Goal: Information Seeking & Learning: Check status

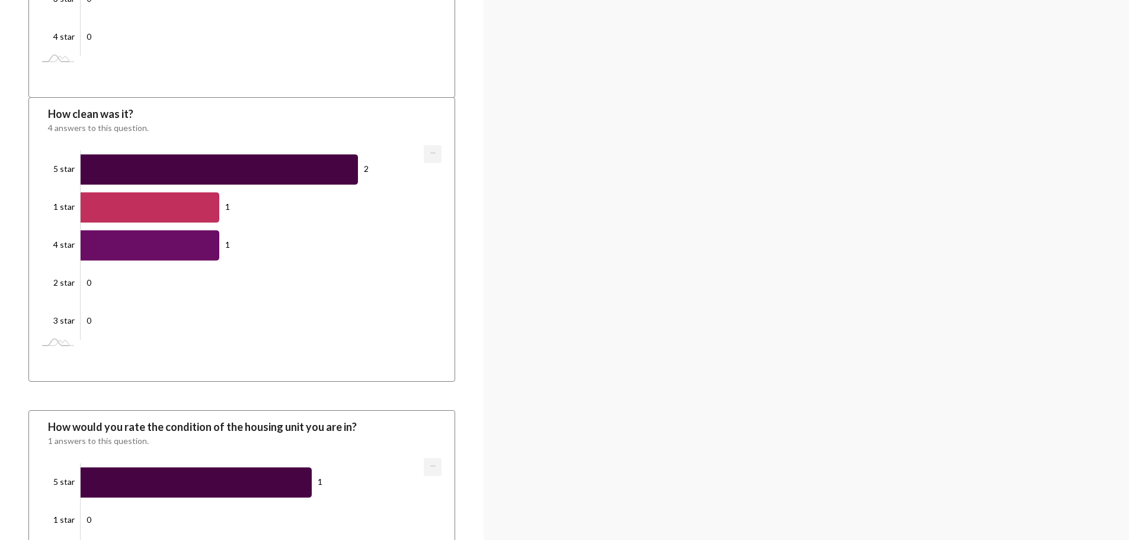
scroll to position [2603, 0]
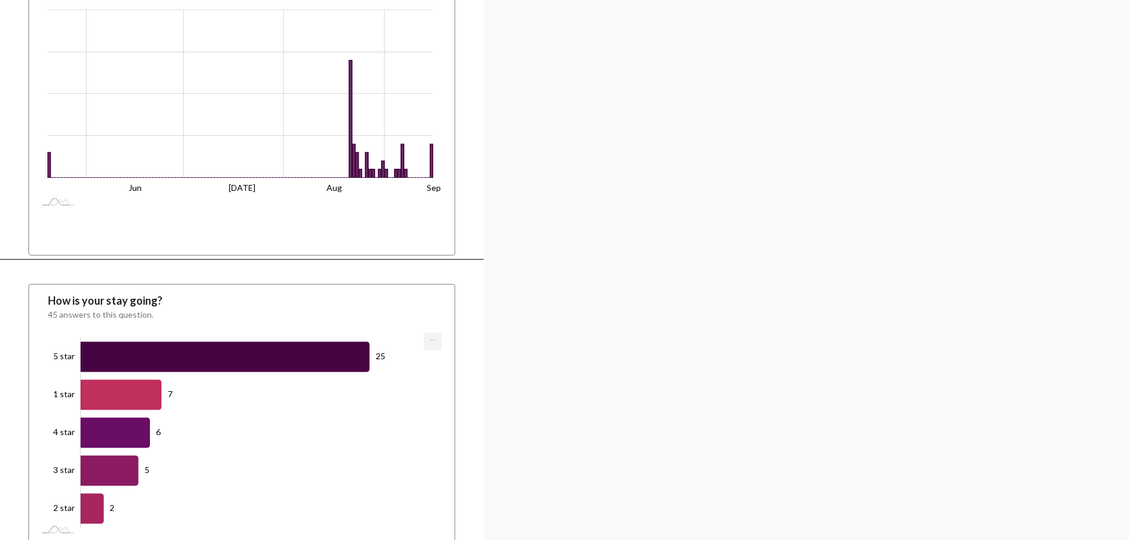
scroll to position [1718, 0]
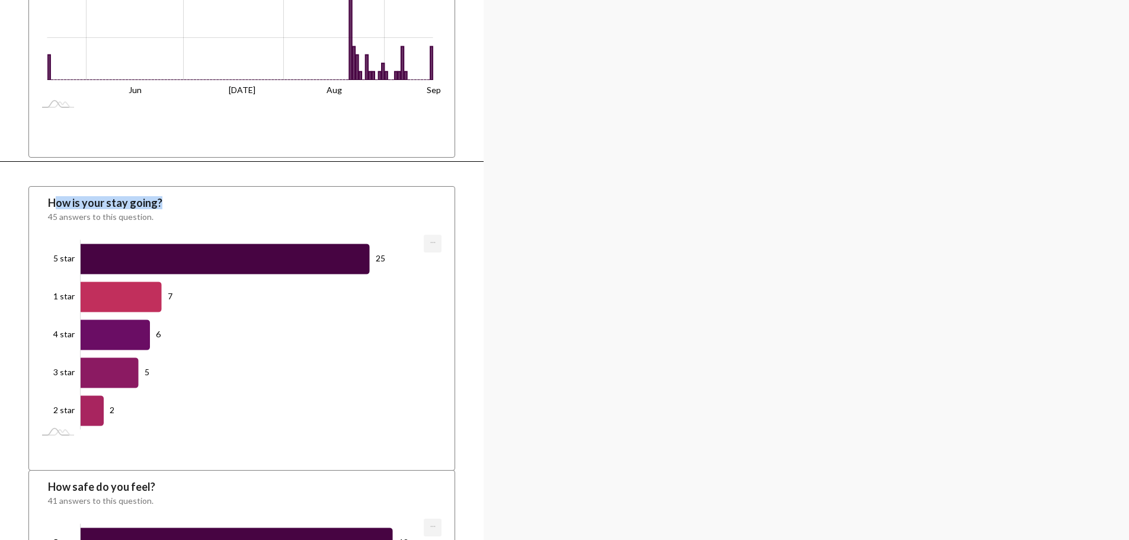
drag, startPoint x: 93, startPoint y: 161, endPoint x: 1040, endPoint y: 179, distance: 946.8
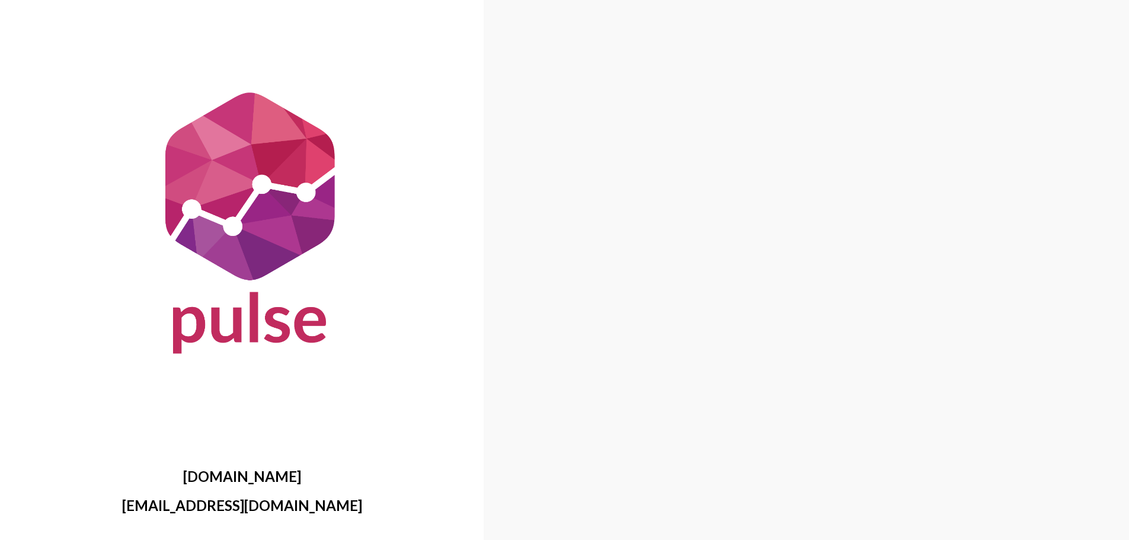
scroll to position [0, 0]
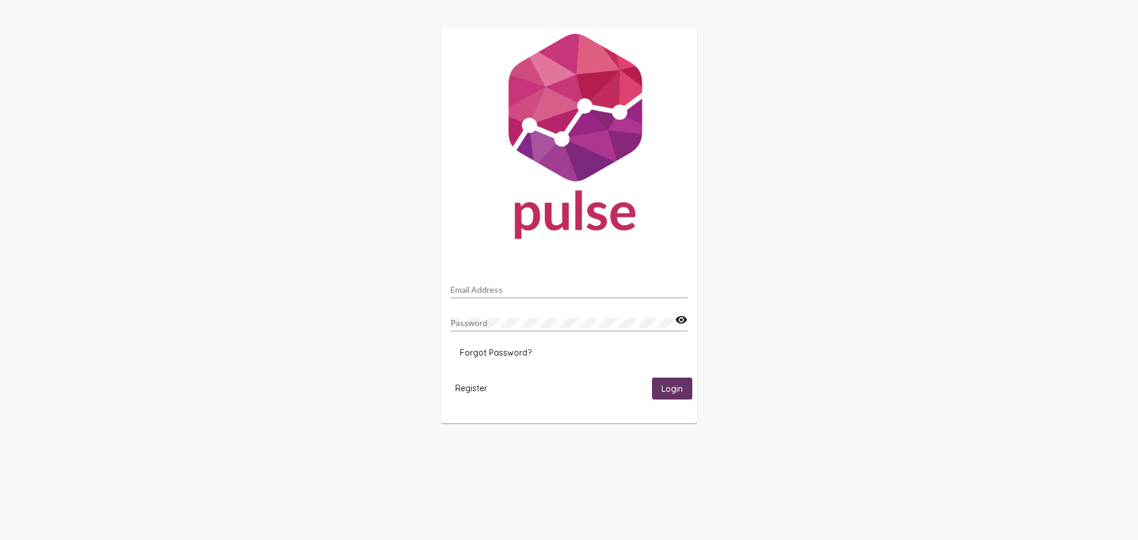
click at [522, 280] on div "Email Address" at bounding box center [569, 286] width 237 height 23
click at [519, 290] on input "Email Address" at bounding box center [569, 289] width 237 height 9
type input "anissa.dickson@hopics.org"
click at [669, 378] on button "Login" at bounding box center [672, 389] width 40 height 22
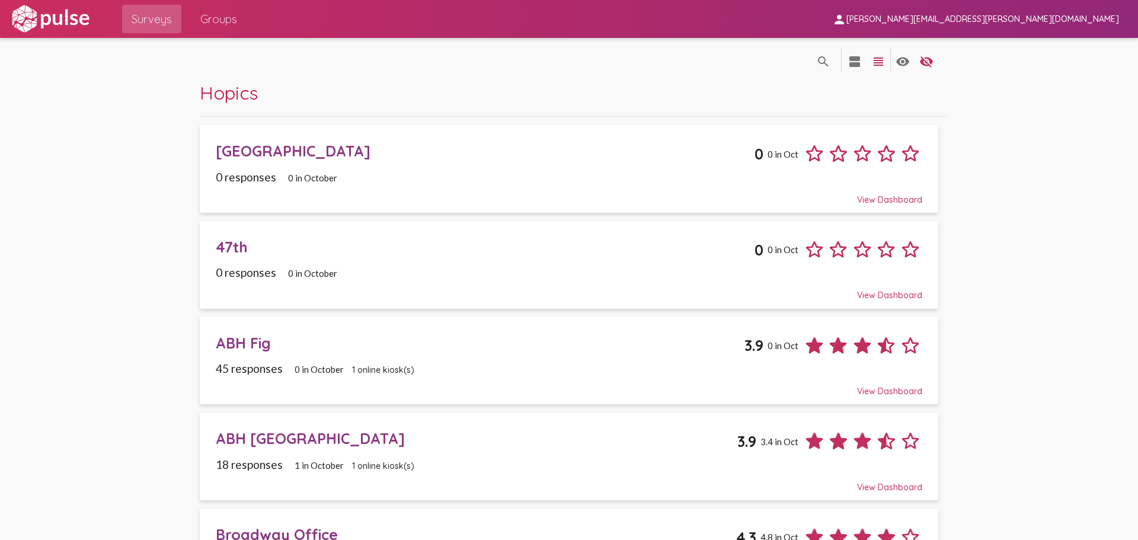
click at [1058, 17] on span "anissa.dickson@hopics.org" at bounding box center [982, 19] width 273 height 11
click at [681, 35] on div at bounding box center [569, 270] width 1138 height 540
click at [879, 59] on mat-icon "view_headline" at bounding box center [878, 62] width 14 height 14
click at [873, 57] on mat-icon "view_headline" at bounding box center [878, 62] width 14 height 14
click at [874, 57] on mat-icon "view_headline" at bounding box center [878, 62] width 14 height 14
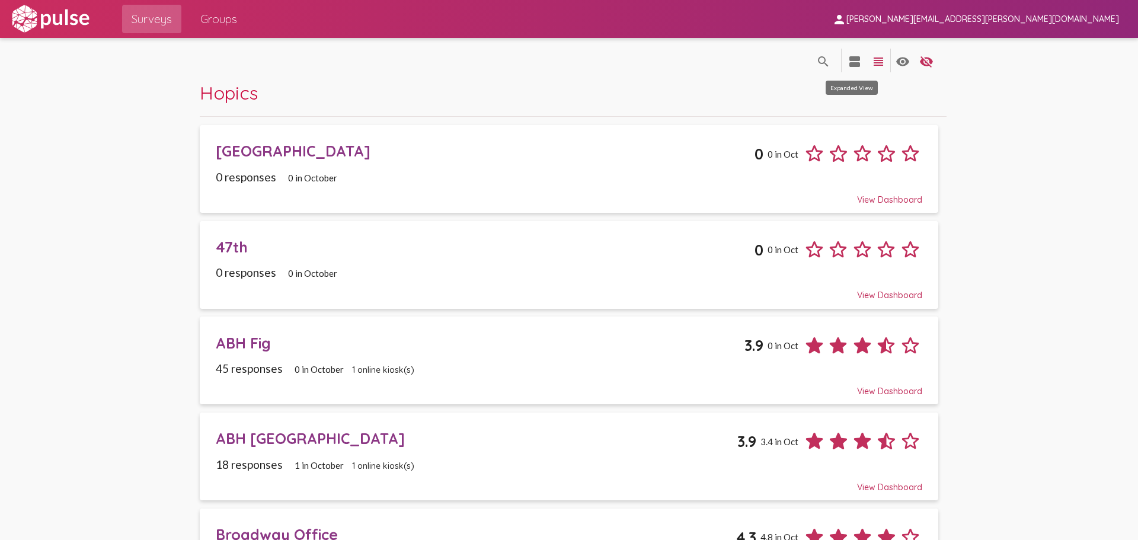
click at [850, 65] on mat-icon "view_agenda" at bounding box center [855, 62] width 14 height 14
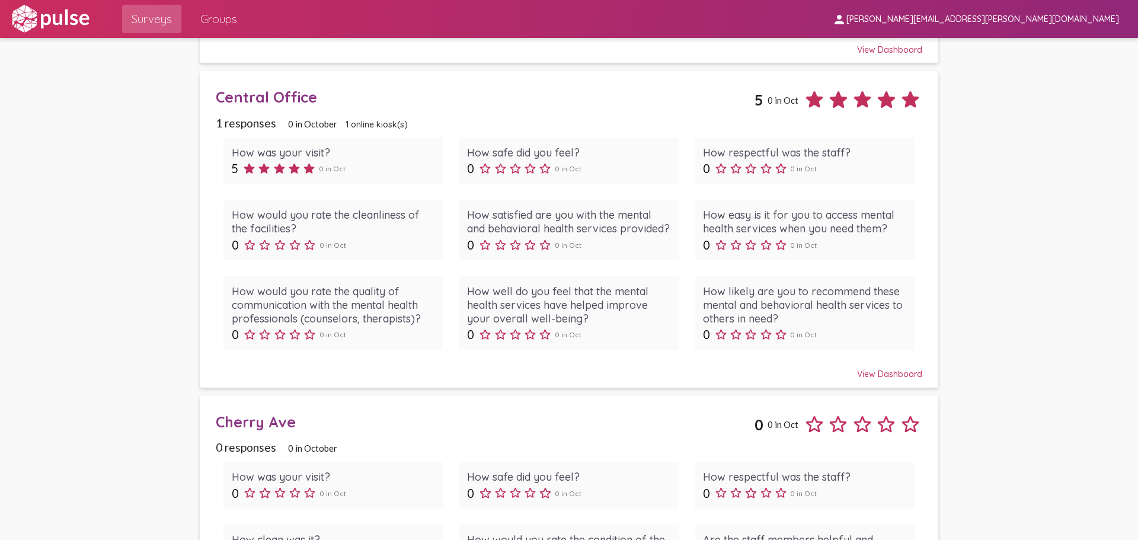
scroll to position [1897, 0]
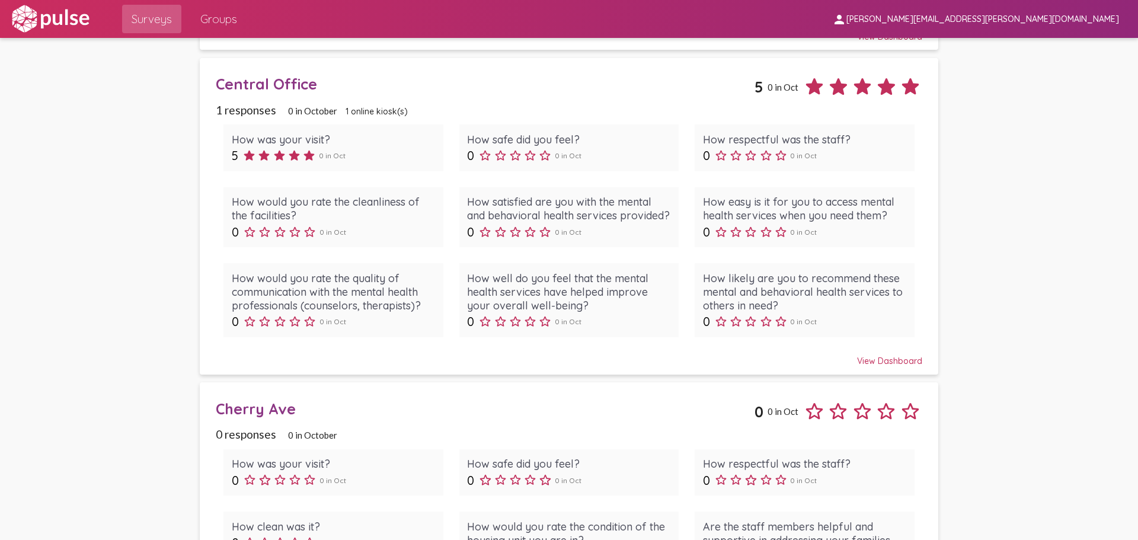
click at [358, 160] on div "5 0 in Oct" at bounding box center [333, 155] width 203 height 15
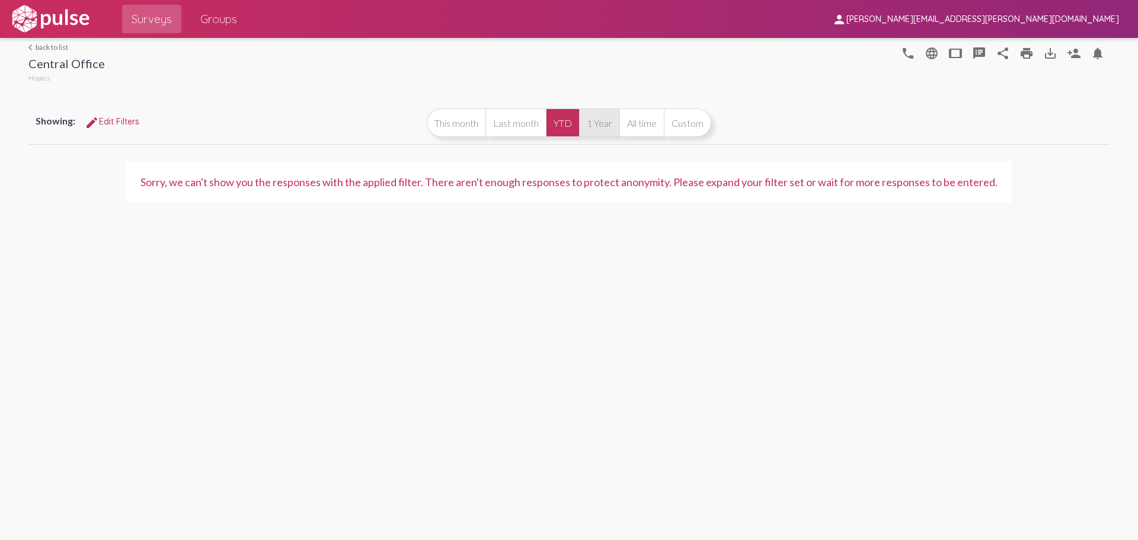
click at [598, 128] on button "1 Year" at bounding box center [599, 122] width 40 height 28
click at [647, 122] on button "All time" at bounding box center [641, 122] width 44 height 28
drag, startPoint x: 625, startPoint y: 185, endPoint x: 790, endPoint y: 183, distance: 165.4
click at [753, 183] on div "Sorry, we can't show you the responses with the applied filter. There aren't en…" at bounding box center [568, 181] width 857 height 13
click at [791, 183] on div "Sorry, we can't show you the responses with the applied filter. There aren't en…" at bounding box center [568, 181] width 857 height 13
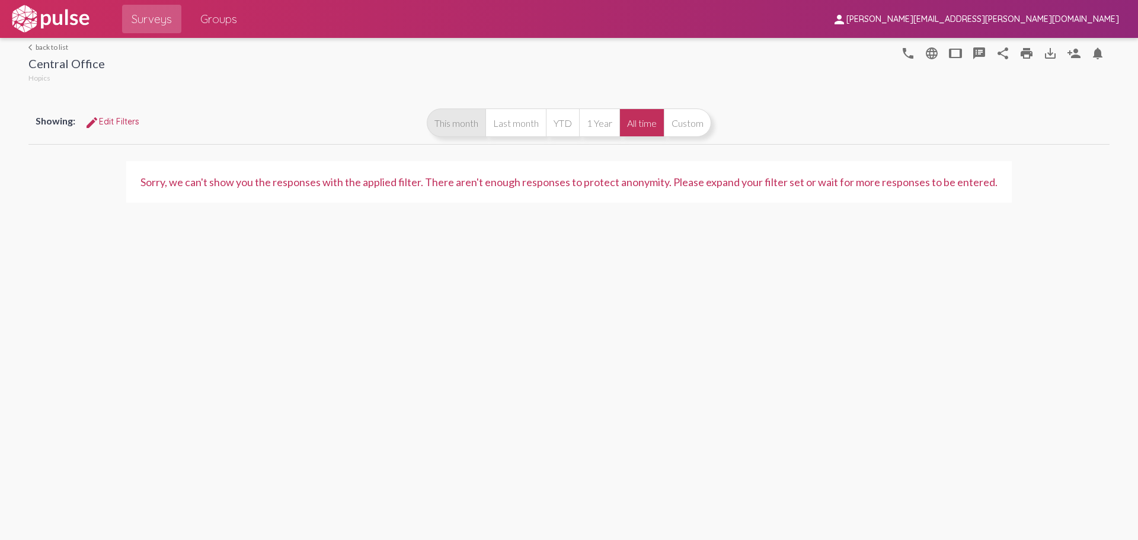
click at [469, 130] on button "This month" at bounding box center [456, 122] width 59 height 28
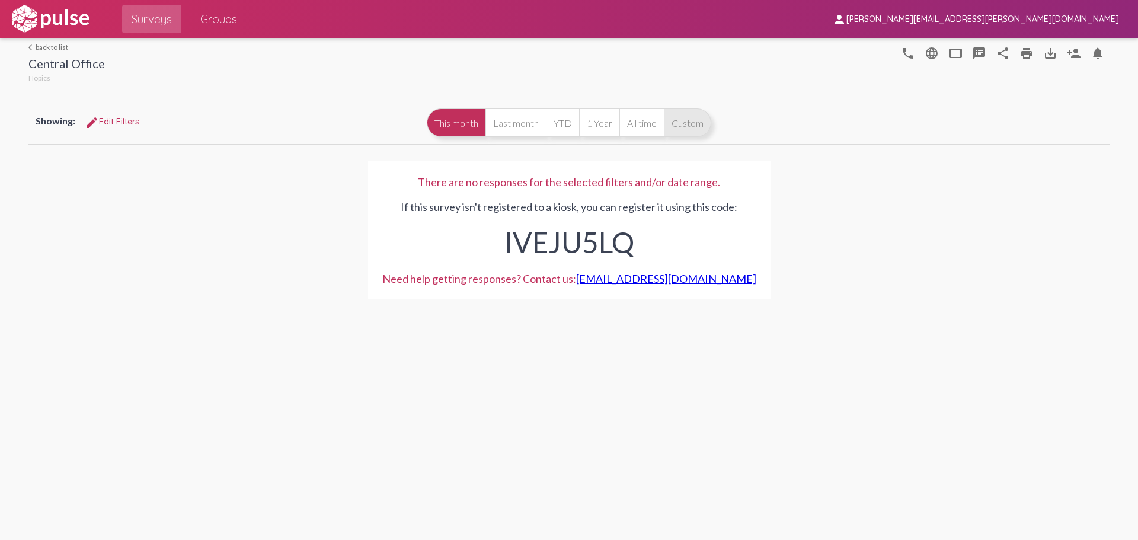
click at [688, 130] on button "Custom" at bounding box center [687, 122] width 47 height 28
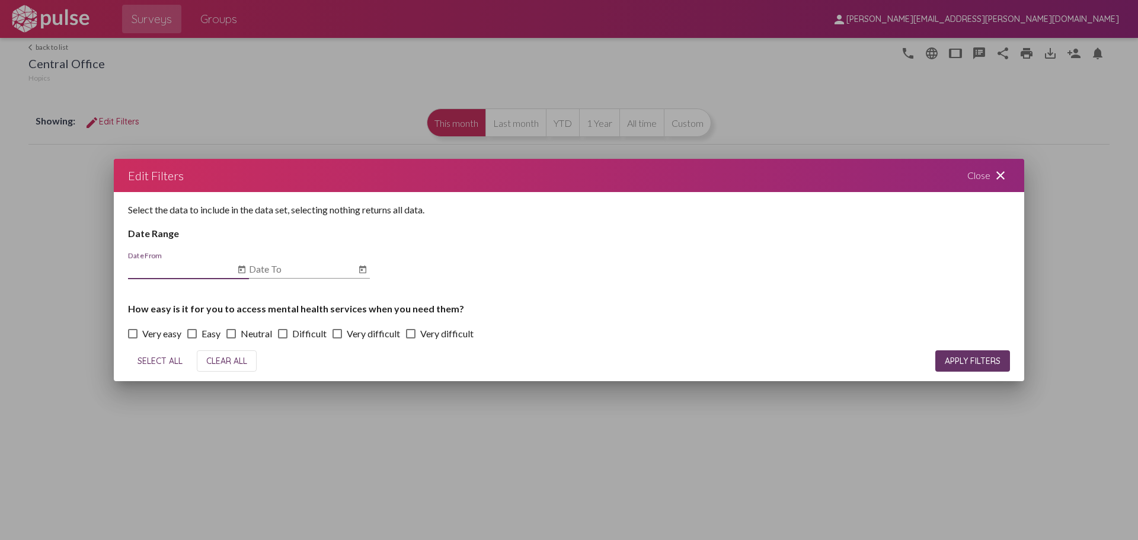
click at [1000, 172] on mat-icon "close" at bounding box center [1000, 175] width 14 height 14
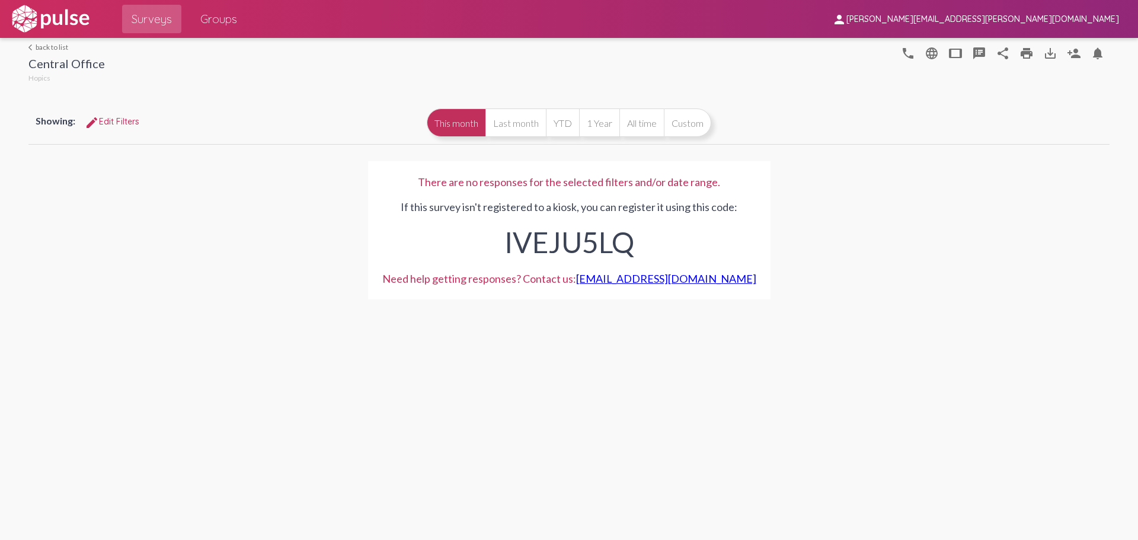
click at [41, 45] on link "arrow_back_ios back to list" at bounding box center [66, 47] width 76 height 9
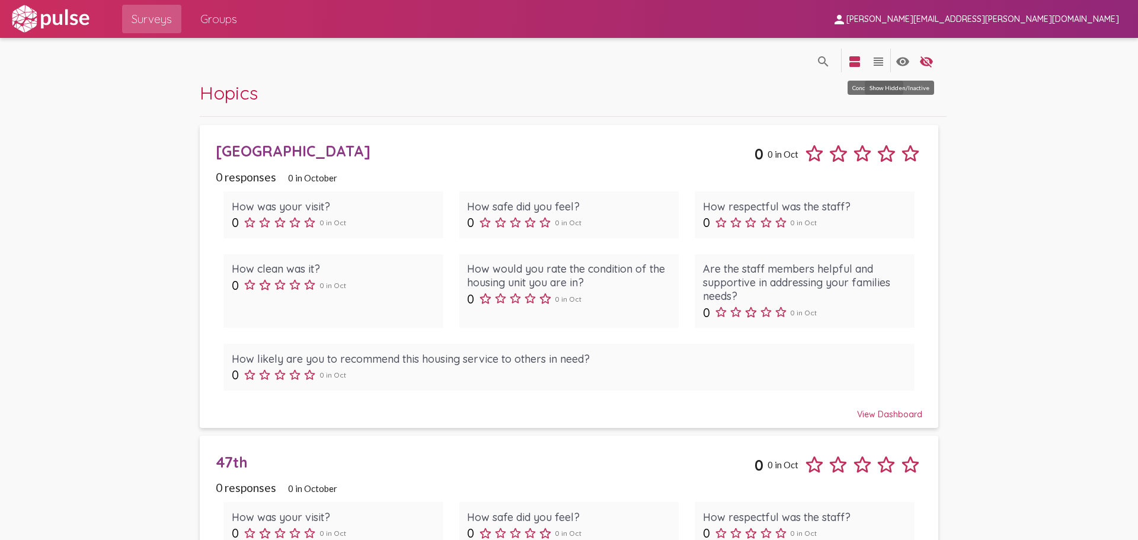
click at [899, 65] on mat-icon "visibility" at bounding box center [903, 62] width 14 height 14
click at [924, 61] on mat-icon "visibility_off" at bounding box center [926, 62] width 14 height 14
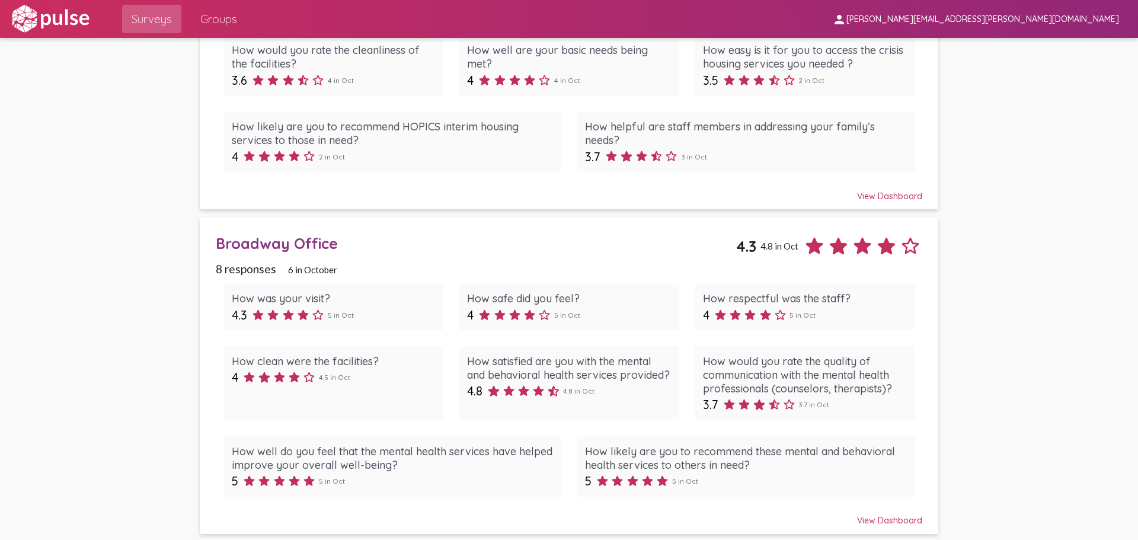
scroll to position [1245, 0]
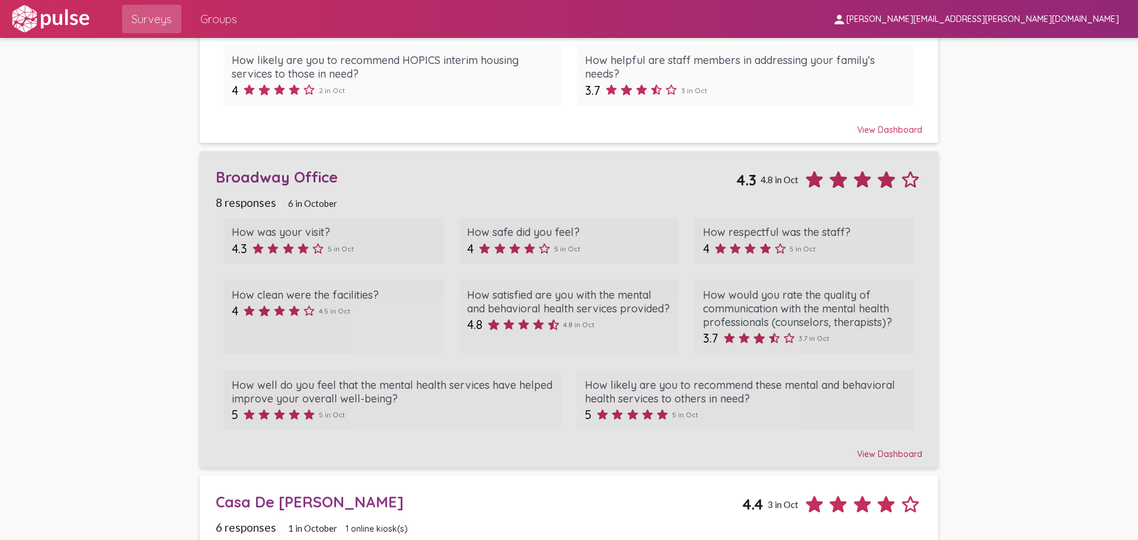
click at [439, 189] on div "Broadway Office 4.3 4.8 in Oct" at bounding box center [569, 175] width 707 height 33
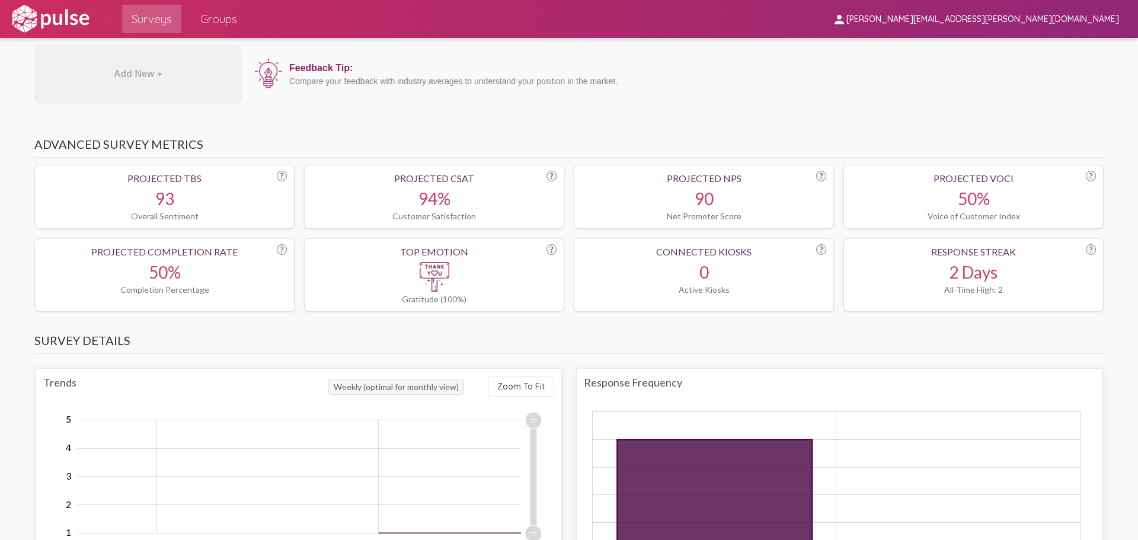
scroll to position [771, 0]
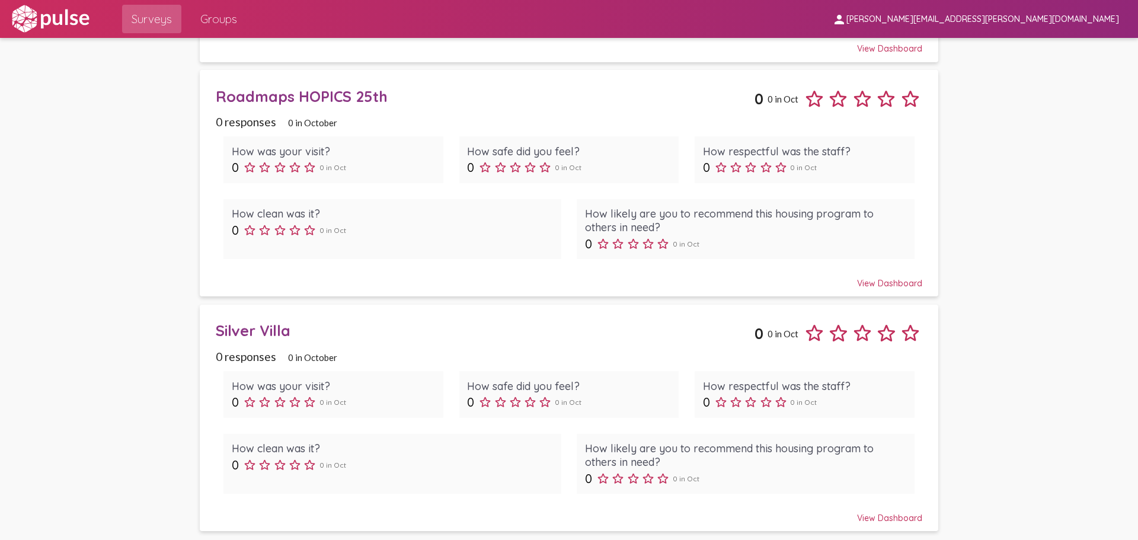
scroll to position [4833, 0]
drag, startPoint x: 1126, startPoint y: 445, endPoint x: 1138, endPoint y: 352, distance: 93.2
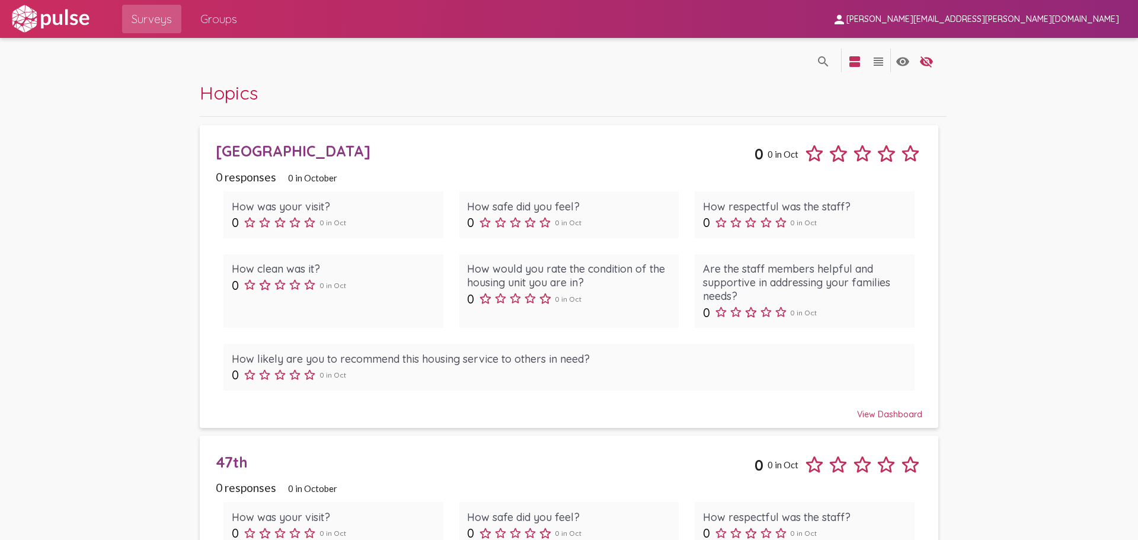
click at [155, 13] on span "Surveys" at bounding box center [152, 18] width 40 height 21
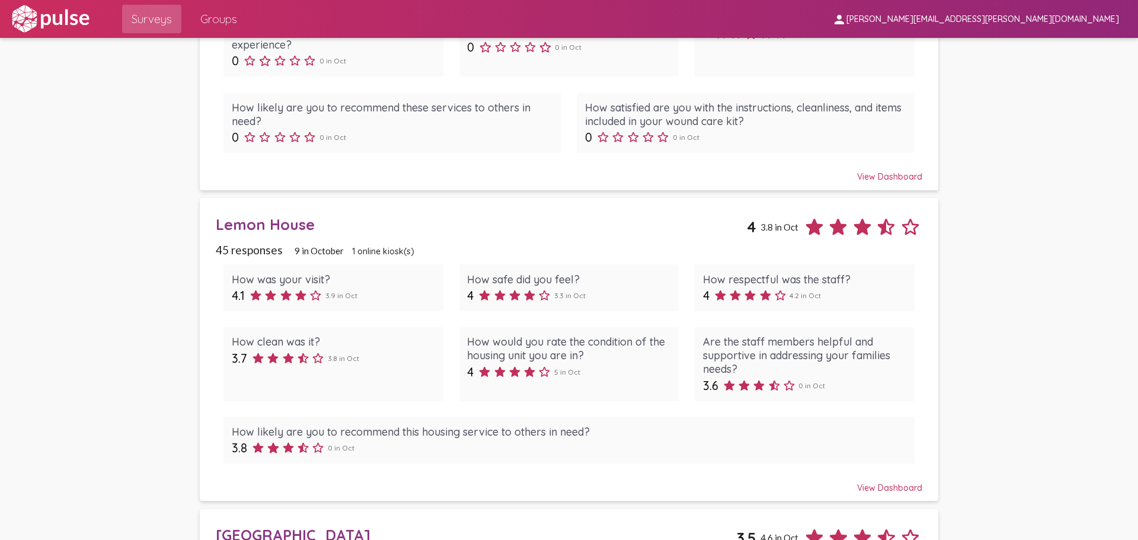
scroll to position [3675, 0]
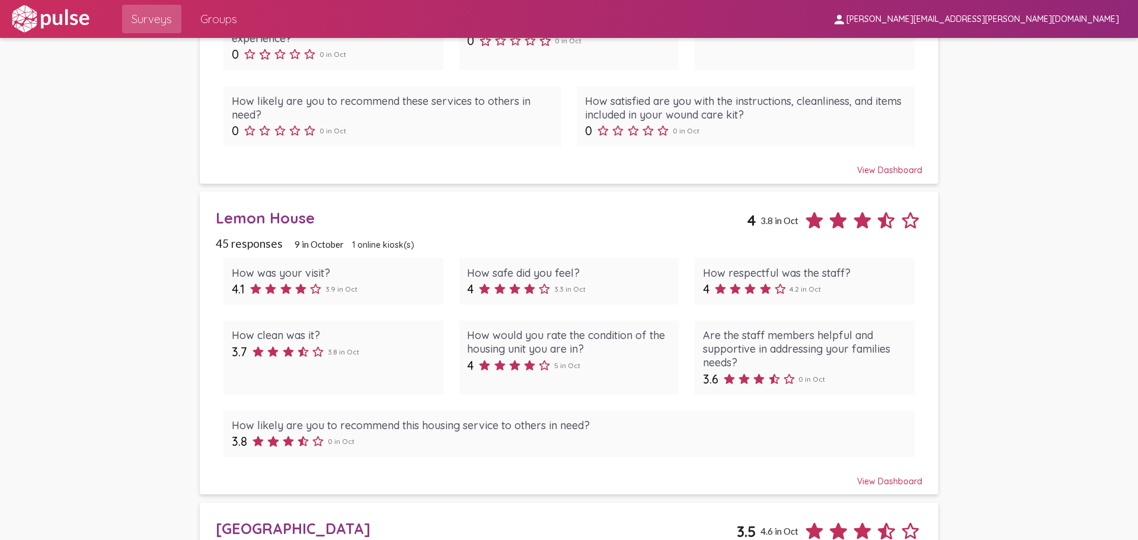
click at [293, 248] on span "Lemon House 4 3.8 in Oct 45 responses 9 in October 1 online kiosk(s) How was yo…" at bounding box center [569, 343] width 707 height 287
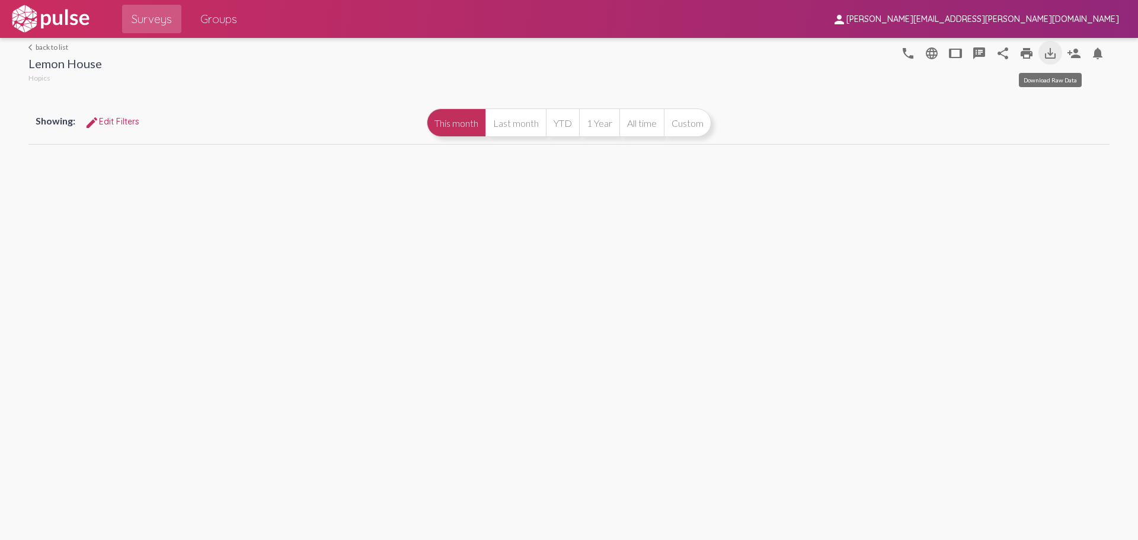
click at [1055, 53] on mat-icon "save_alt" at bounding box center [1050, 53] width 14 height 14
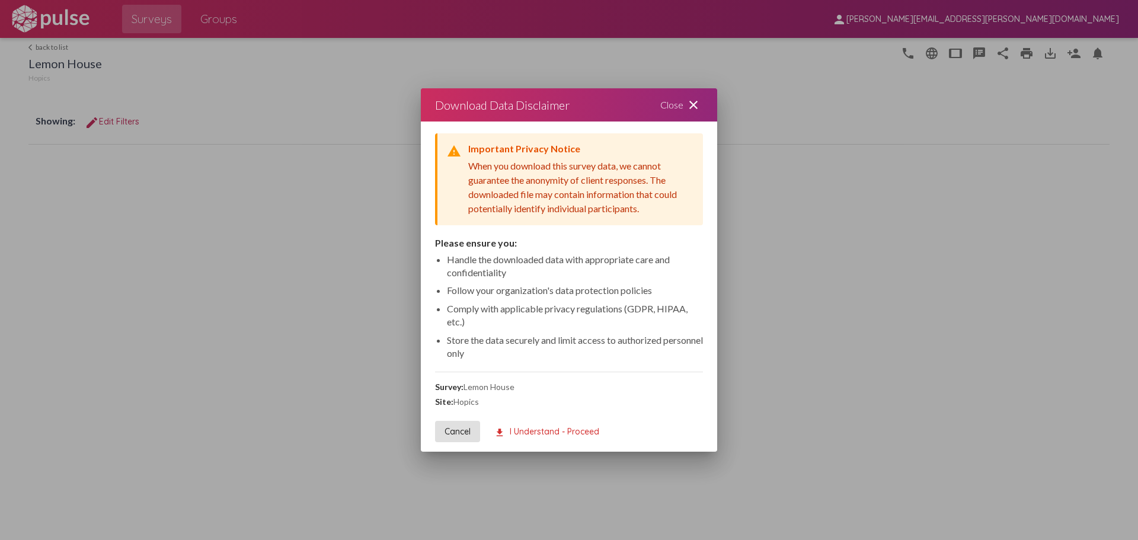
click at [543, 429] on span "download I Understand - Proceed" at bounding box center [546, 431] width 105 height 11
click at [535, 434] on span "download I Understand - Proceed" at bounding box center [546, 431] width 105 height 11
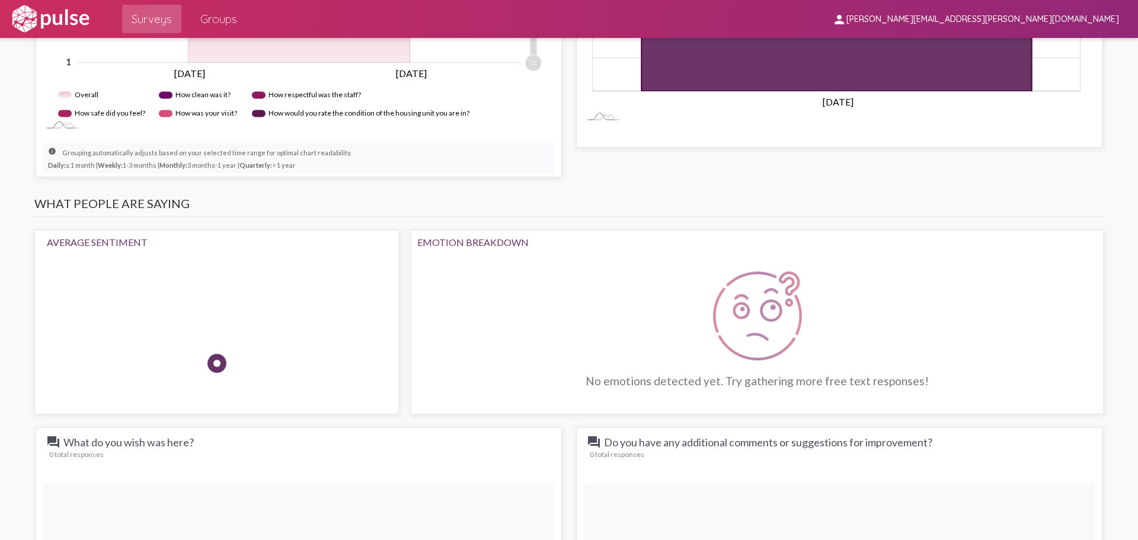
scroll to position [889, 0]
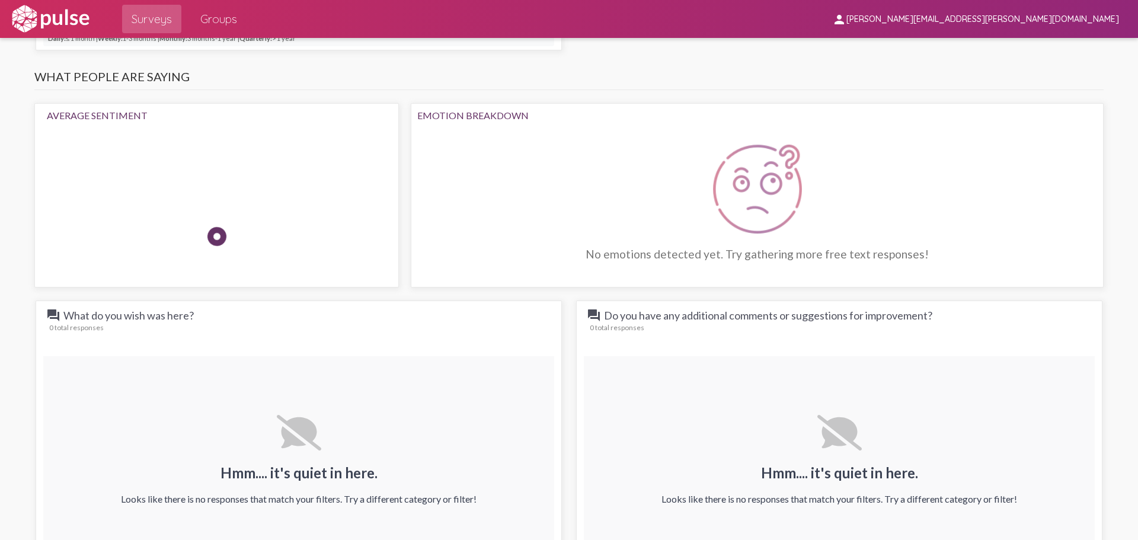
scroll to position [830, 0]
